Goal: Task Accomplishment & Management: Use online tool/utility

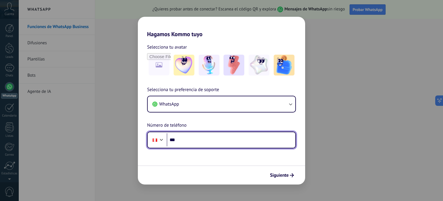
click at [223, 145] on input "***" at bounding box center [231, 139] width 129 height 13
type input "**********"
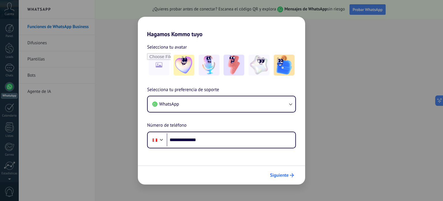
click at [277, 176] on span "Siguiente" at bounding box center [279, 175] width 19 height 4
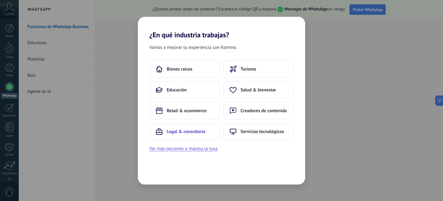
click at [202, 134] on button "Legal & consultoría" at bounding box center [184, 131] width 70 height 17
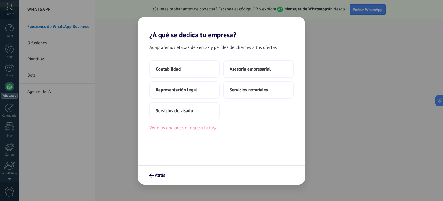
click at [192, 129] on button "Ver más opciones o ingresa la tuya" at bounding box center [183, 128] width 68 height 8
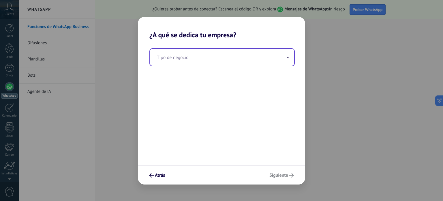
click at [191, 62] on input "text" at bounding box center [222, 57] width 144 height 17
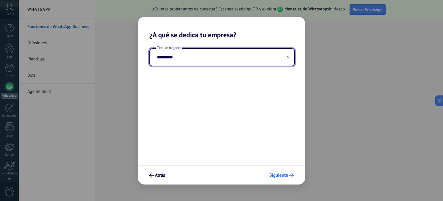
type input "*********"
click at [292, 177] on button "Siguiente" at bounding box center [282, 175] width 30 height 10
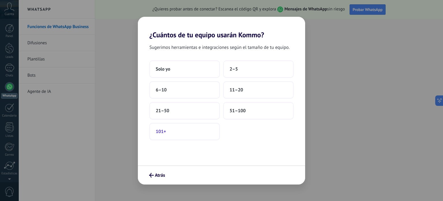
click at [204, 133] on button "101+" at bounding box center [184, 131] width 70 height 17
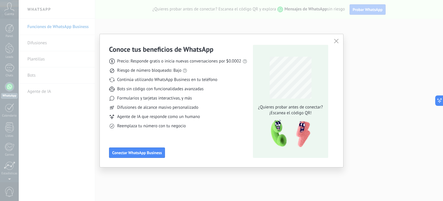
click at [336, 42] on icon "button" at bounding box center [336, 41] width 5 height 5
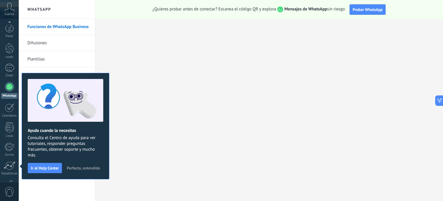
scroll to position [39, 0]
click at [61, 168] on button "Ir al Help Center" at bounding box center [45, 167] width 34 height 10
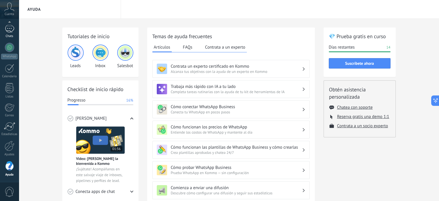
click at [11, 32] on div at bounding box center [9, 28] width 9 height 8
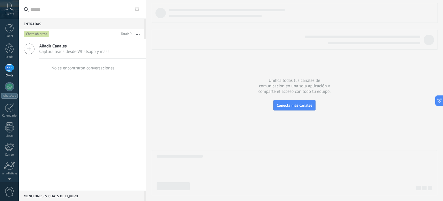
click at [61, 49] on span "Captura leads desde Whatsapp y más!" at bounding box center [74, 51] width 70 height 5
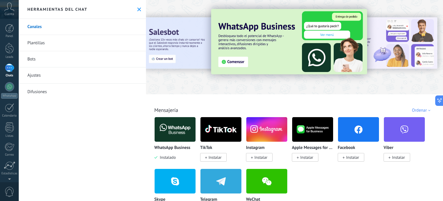
click at [169, 138] on img at bounding box center [175, 129] width 41 height 28
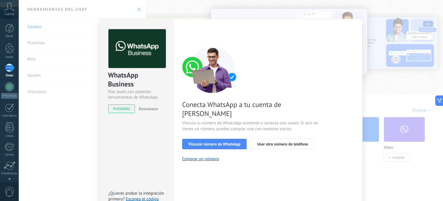
click at [315, 10] on div "WhatsApp Business Más leads con potentes herramientas de WhatsApp instalado Des…" at bounding box center [231, 100] width 424 height 201
